Goal: Transaction & Acquisition: Purchase product/service

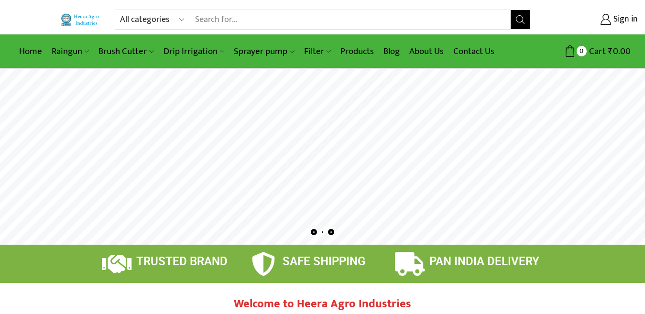
click at [183, 19] on select "All categories Accessories Air Release Valve Brush Cutter Domestic Use Drip Irr…" at bounding box center [155, 19] width 70 height 19
select select "accessories"
click at [120, 10] on select "All categories Accessories Air Release Valve Brush Cutter Domestic Use Drip Irr…" at bounding box center [155, 19] width 70 height 19
click at [165, 17] on select "All categories Accessories Air Release Valve Brush Cutter Domestic Use Drip Irr…" at bounding box center [149, 19] width 59 height 19
click at [120, 10] on select "All categories Accessories Air Release Valve Brush Cutter Domestic Use Drip Irr…" at bounding box center [149, 19] width 59 height 19
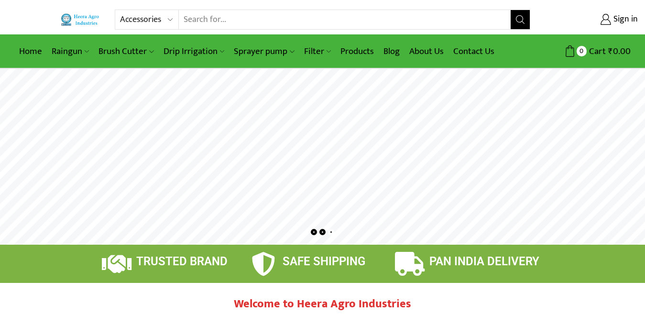
click at [513, 21] on button "Search" at bounding box center [520, 19] width 19 height 19
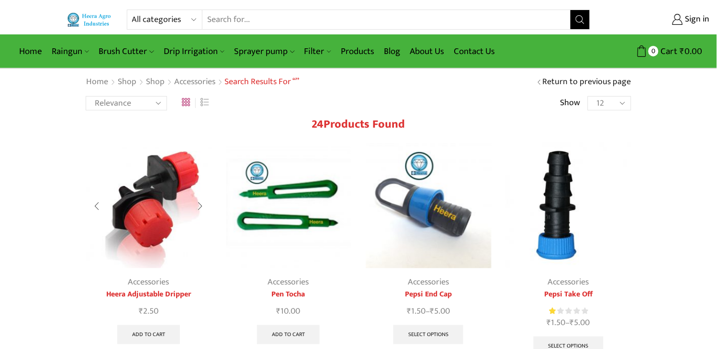
click at [146, 238] on img at bounding box center [149, 206] width 126 height 126
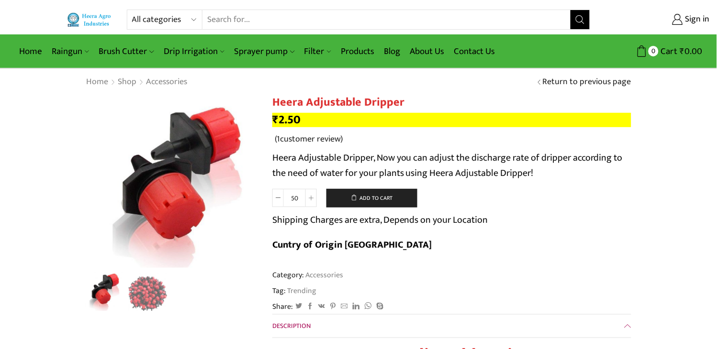
click at [312, 100] on h1 "Heera Adjustable Dripper" at bounding box center [451, 103] width 359 height 14
click at [311, 100] on h1 "Heera Adjustable Dripper" at bounding box center [451, 103] width 359 height 14
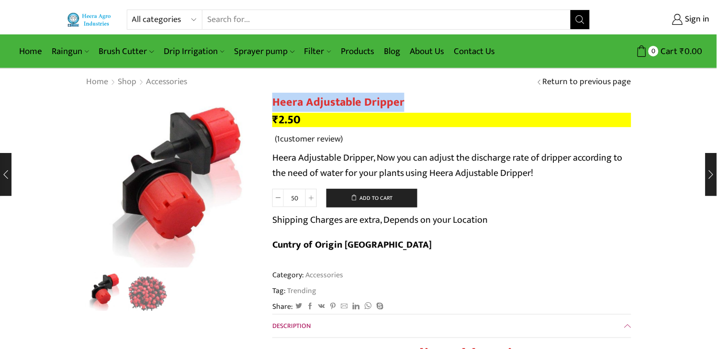
click at [311, 99] on h1 "Heera Adjustable Dripper" at bounding box center [451, 103] width 359 height 14
